Goal: Task Accomplishment & Management: Complete application form

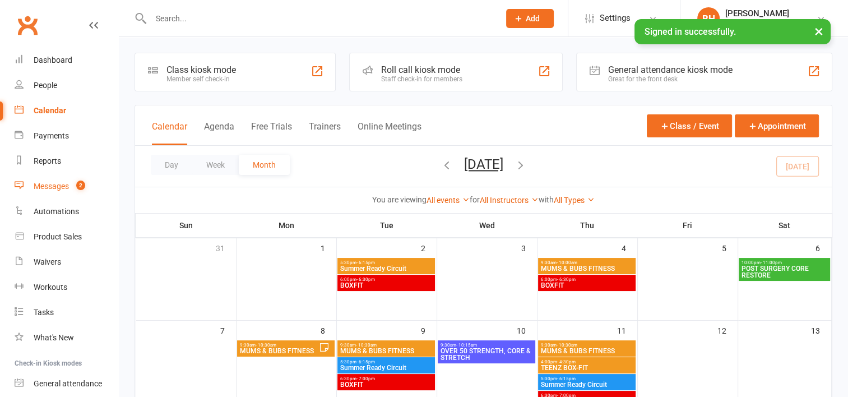
click at [59, 184] on div "Messages" at bounding box center [51, 186] width 35 height 9
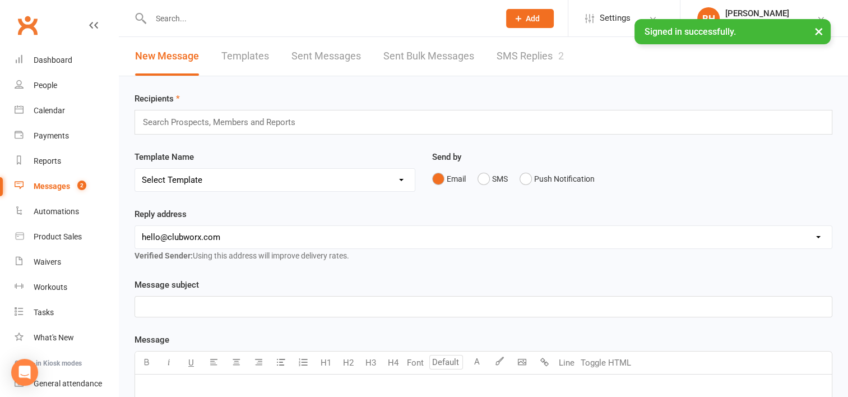
click at [531, 61] on link "SMS Replies 2" at bounding box center [529, 56] width 67 height 39
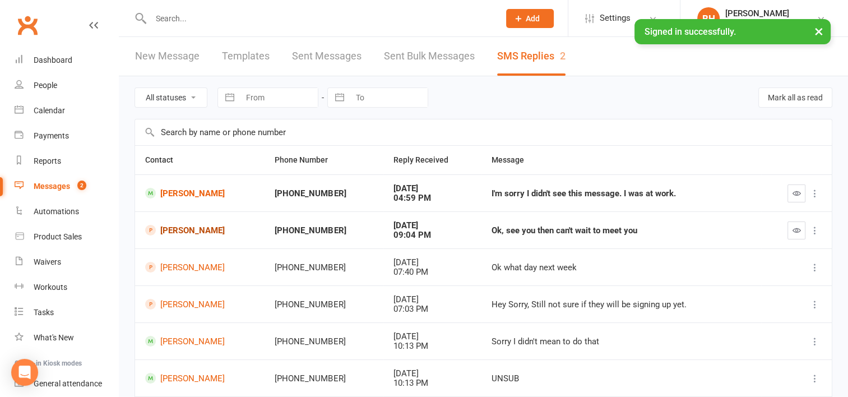
click at [198, 226] on link "[PERSON_NAME]" at bounding box center [199, 230] width 109 height 11
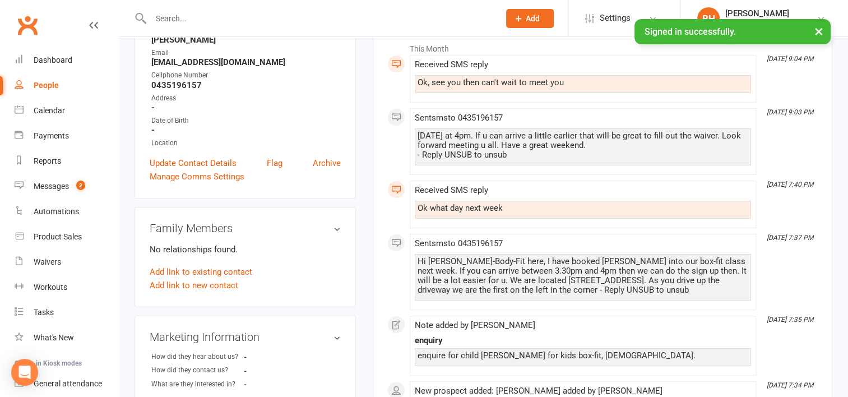
scroll to position [170, 0]
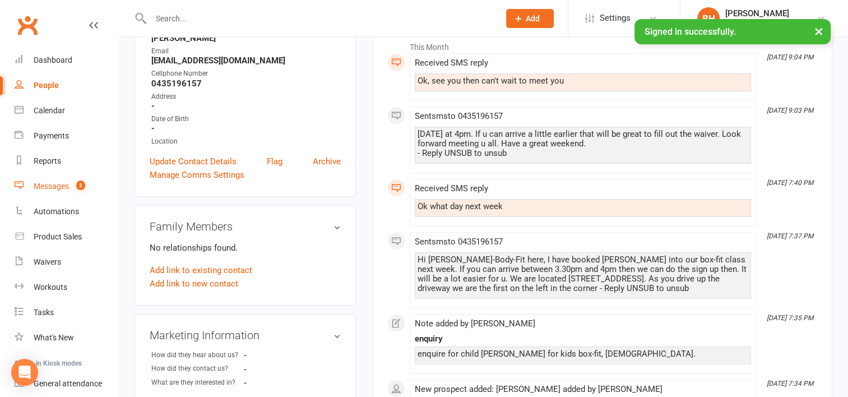
click at [52, 182] on div "Messages" at bounding box center [51, 186] width 35 height 9
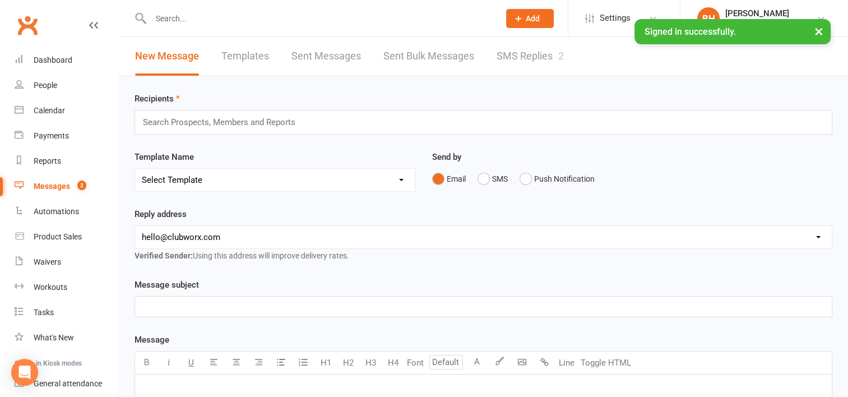
click at [542, 56] on link "SMS Replies 2" at bounding box center [529, 56] width 67 height 39
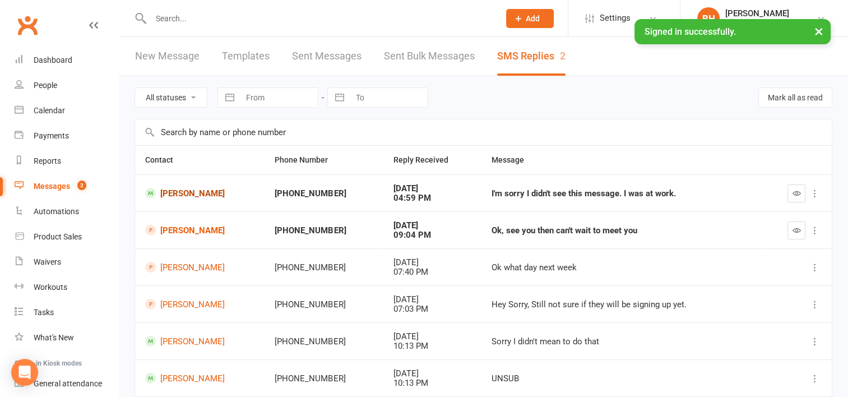
click at [207, 191] on link "[PERSON_NAME]" at bounding box center [199, 193] width 109 height 11
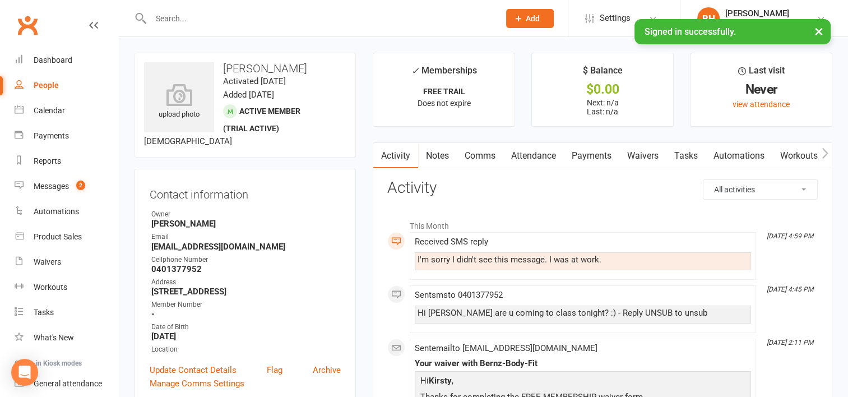
click at [485, 156] on link "Comms" at bounding box center [480, 156] width 46 height 26
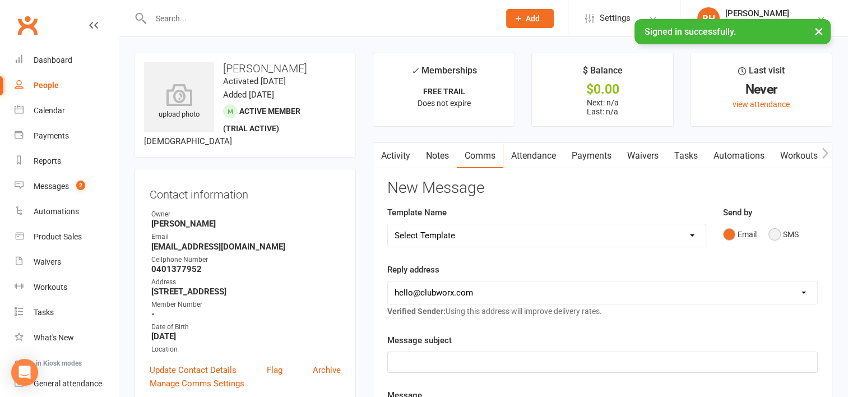
click at [775, 234] on button "SMS" at bounding box center [783, 234] width 30 height 21
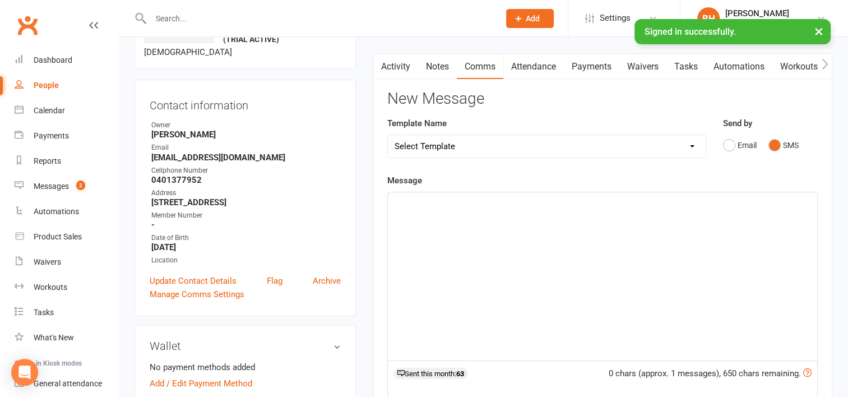
scroll to position [90, 0]
click at [407, 215] on div "﻿" at bounding box center [602, 276] width 429 height 168
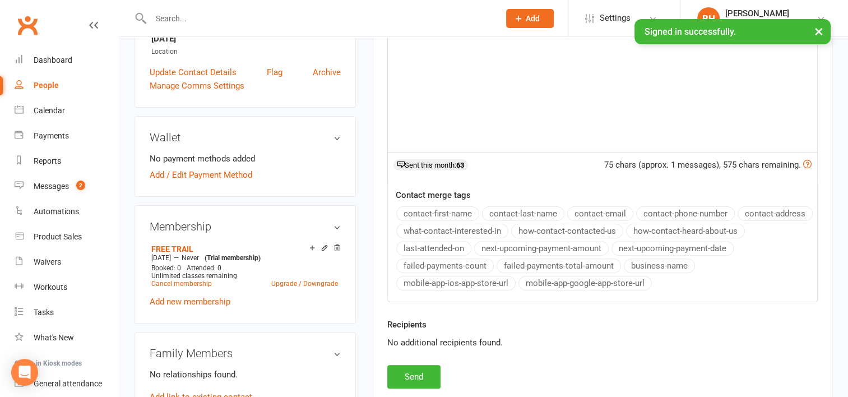
scroll to position [314, 0]
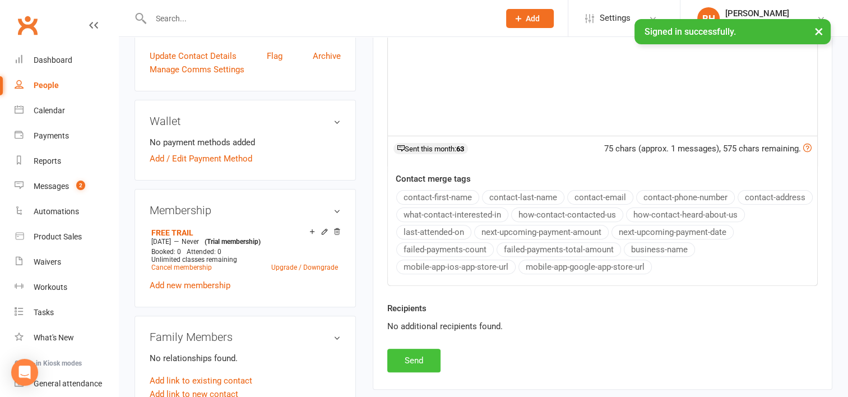
click at [403, 355] on button "Send" at bounding box center [413, 360] width 53 height 24
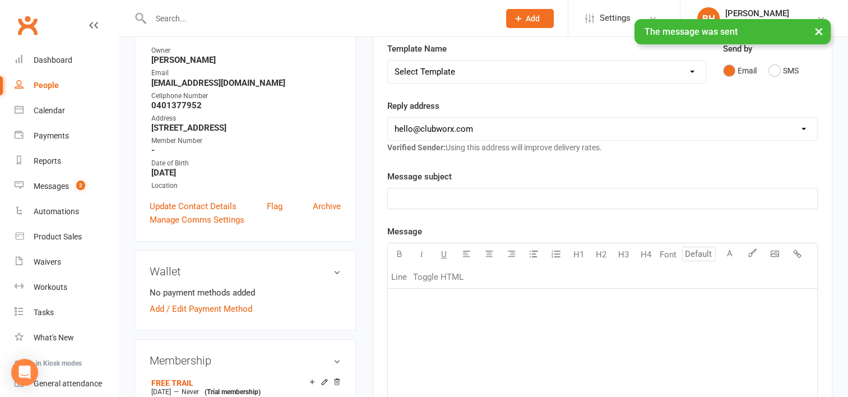
scroll to position [161, 0]
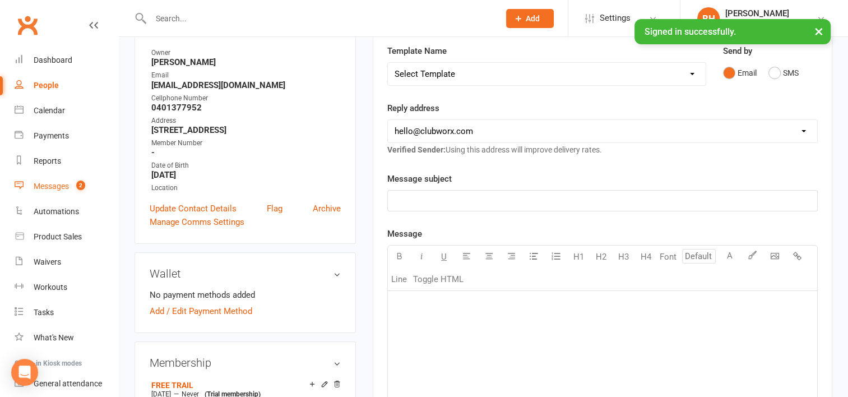
click at [62, 183] on div "Messages" at bounding box center [51, 186] width 35 height 9
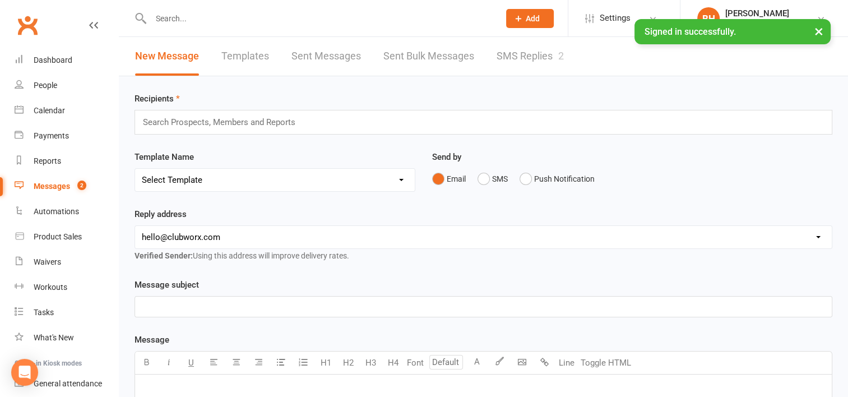
click at [533, 52] on link "SMS Replies 2" at bounding box center [529, 56] width 67 height 39
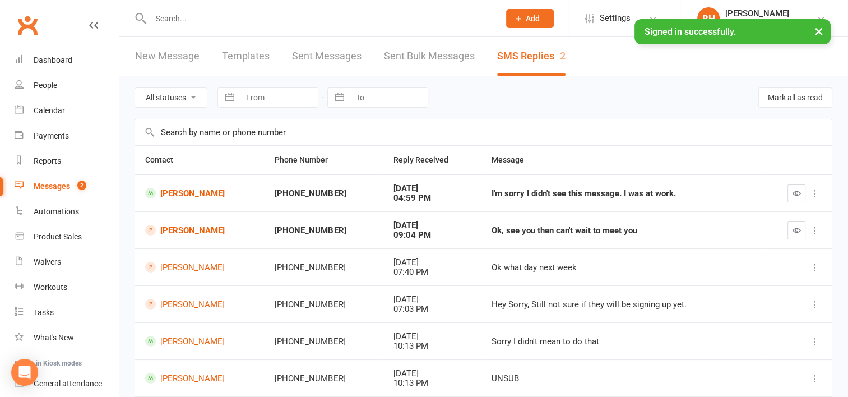
click at [792, 229] on icon "button" at bounding box center [796, 230] width 8 height 8
click at [796, 192] on icon "button" at bounding box center [796, 193] width 8 height 8
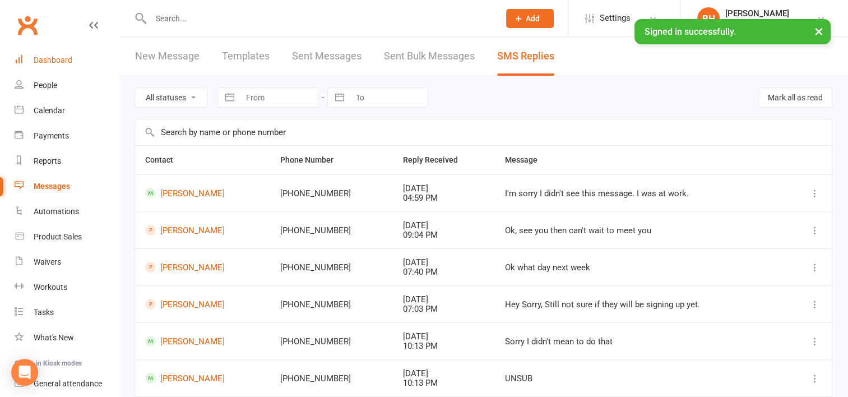
click at [52, 58] on div "Dashboard" at bounding box center [53, 59] width 39 height 9
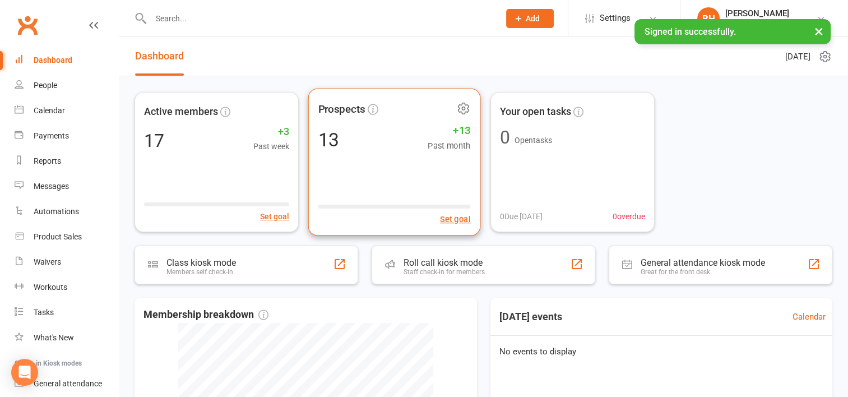
click at [357, 109] on span "Prospects" at bounding box center [341, 108] width 47 height 17
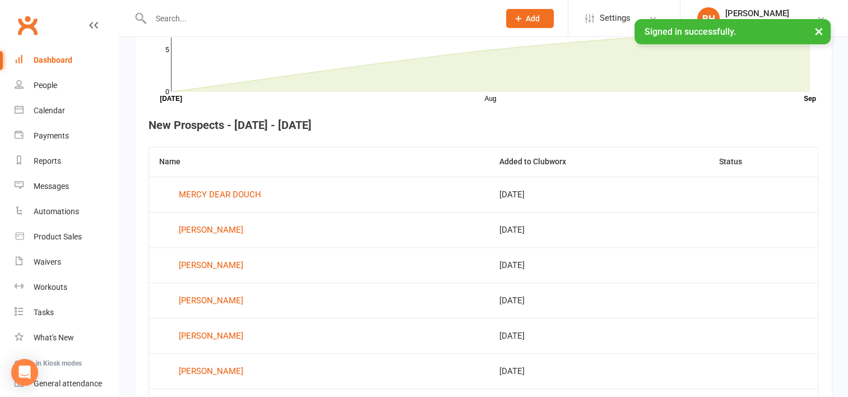
scroll to position [366, 0]
click at [528, 18] on span "Add" at bounding box center [532, 18] width 14 height 9
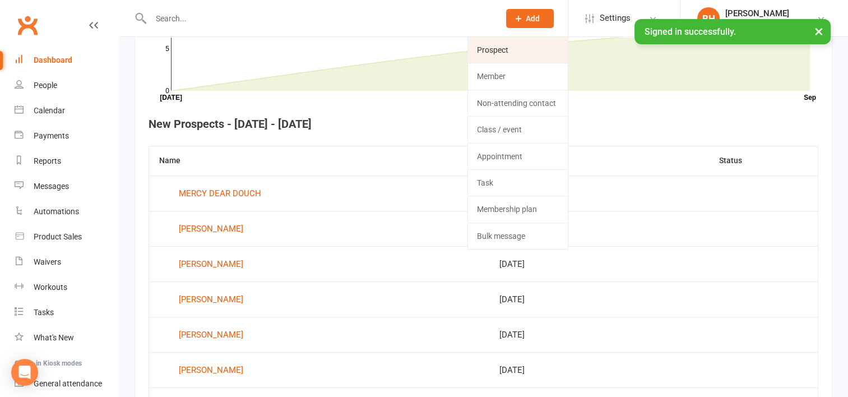
click at [493, 56] on link "Prospect" at bounding box center [518, 50] width 100 height 26
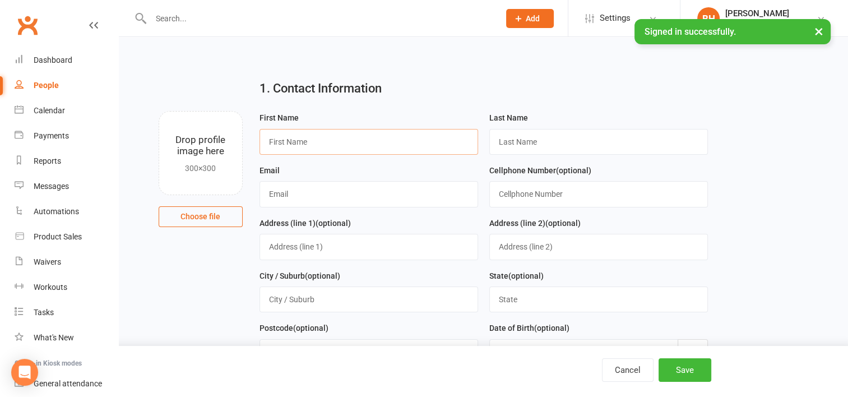
click at [292, 134] on input "text" at bounding box center [368, 142] width 218 height 26
type input "[PERSON_NAME]"
click at [502, 141] on input "text" at bounding box center [598, 142] width 218 height 26
type input "n"
click at [500, 193] on input "text" at bounding box center [598, 194] width 218 height 26
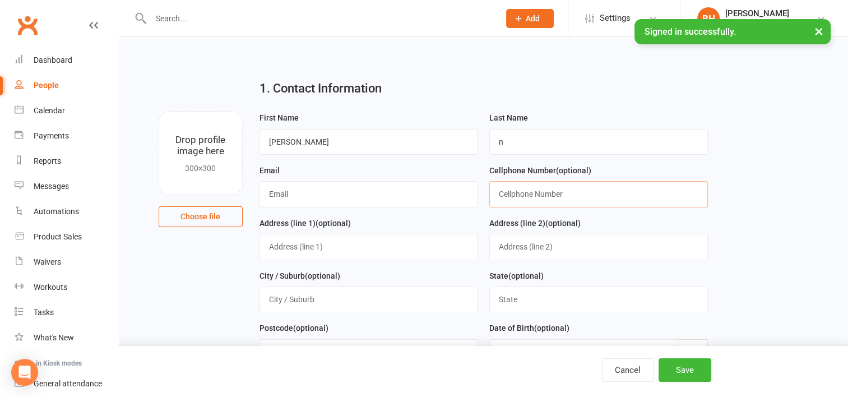
drag, startPoint x: 580, startPoint y: 188, endPoint x: 459, endPoint y: 185, distance: 121.0
click at [459, 185] on form "First Name [PERSON_NAME] Last Name n Email Cellphone Number (optional) Address …" at bounding box center [483, 294] width 459 height 367
type input "0421526150"
click at [685, 367] on button "Save" at bounding box center [684, 370] width 53 height 24
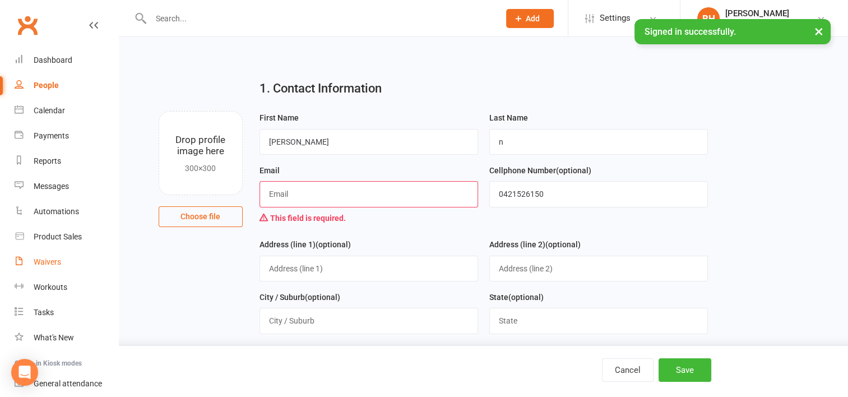
click at [45, 258] on div "Waivers" at bounding box center [47, 261] width 27 height 9
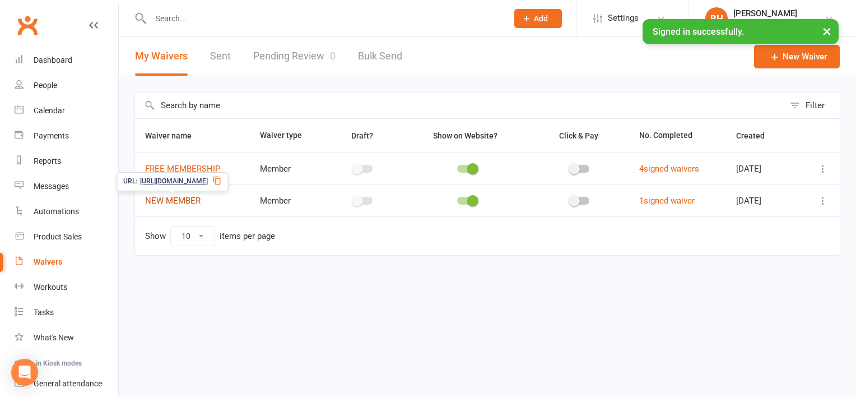
click at [175, 199] on link "NEW MEMBER" at bounding box center [172, 201] width 55 height 10
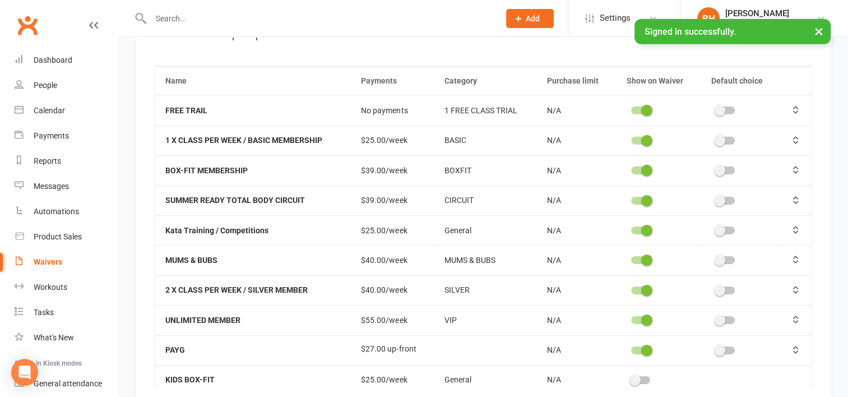
scroll to position [3542, 0]
click at [313, 22] on input "text" at bounding box center [319, 19] width 344 height 16
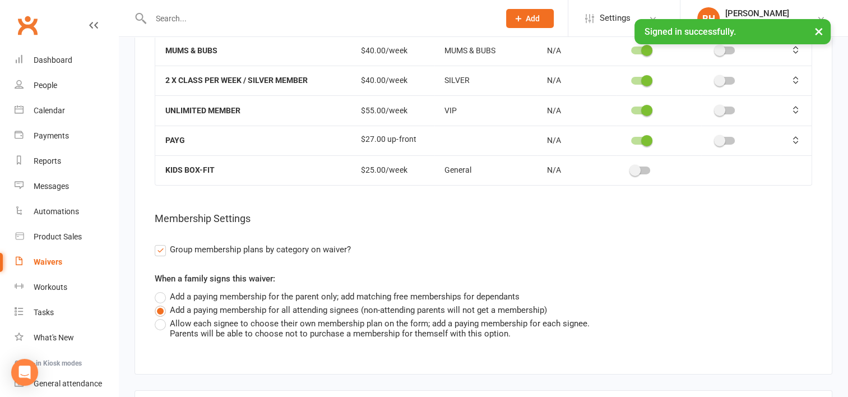
scroll to position [0, 0]
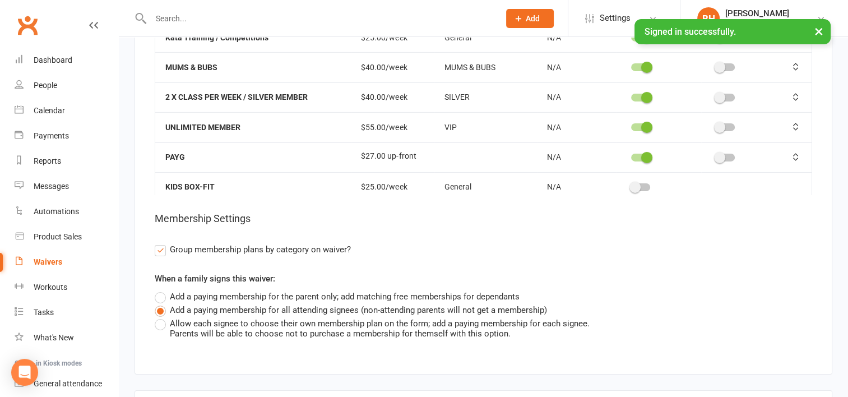
click at [632, 182] on span at bounding box center [634, 187] width 11 height 11
click at [631, 185] on input "checkbox" at bounding box center [631, 185] width 0 height 0
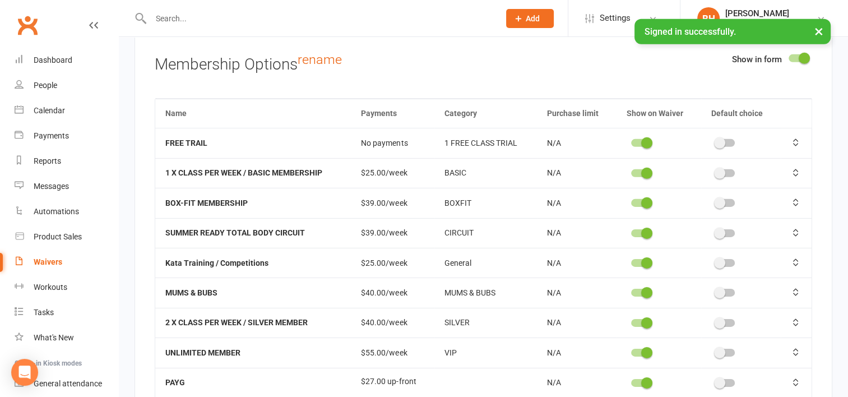
scroll to position [3505, 0]
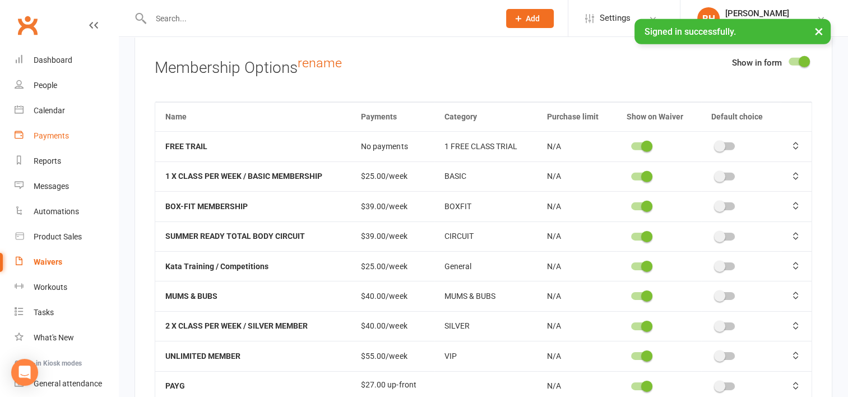
click at [56, 134] on div "Payments" at bounding box center [51, 135] width 35 height 9
